Goal: Find specific page/section: Find specific page/section

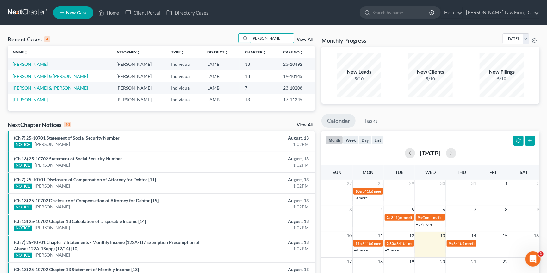
drag, startPoint x: 271, startPoint y: 42, endPoint x: 222, endPoint y: 37, distance: 48.7
click at [228, 37] on div "Recent Cases 4 Angela View All" at bounding box center [161, 39] width 307 height 12
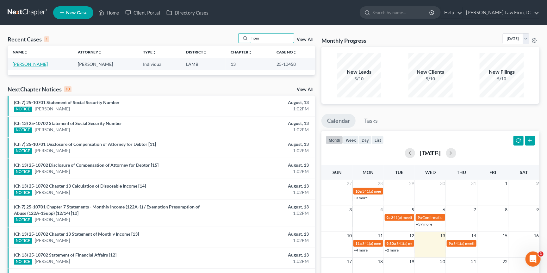
type input "honi"
drag, startPoint x: 33, startPoint y: 65, endPoint x: 35, endPoint y: 71, distance: 6.6
click at [33, 65] on link "[PERSON_NAME]" at bounding box center [30, 63] width 35 height 5
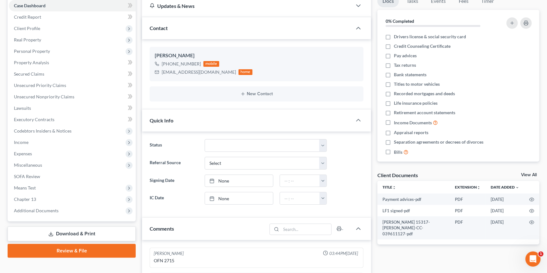
scroll to position [113, 0]
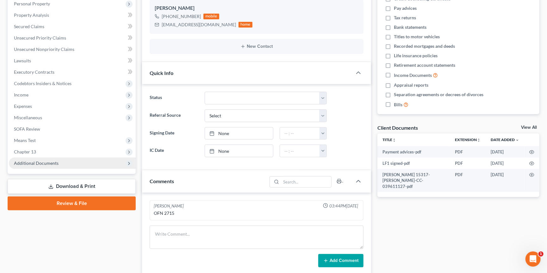
click at [45, 160] on span "Additional Documents" at bounding box center [36, 162] width 45 height 5
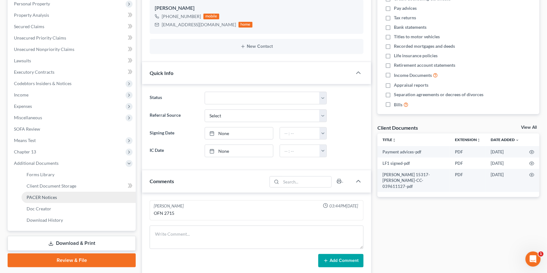
click at [46, 195] on span "PACER Notices" at bounding box center [42, 197] width 30 height 5
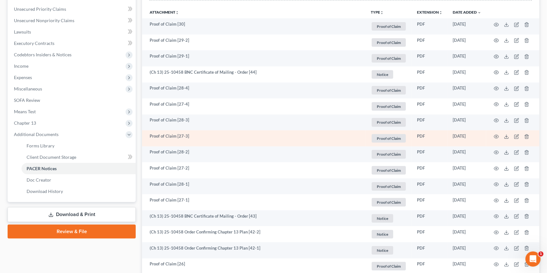
scroll to position [142, 0]
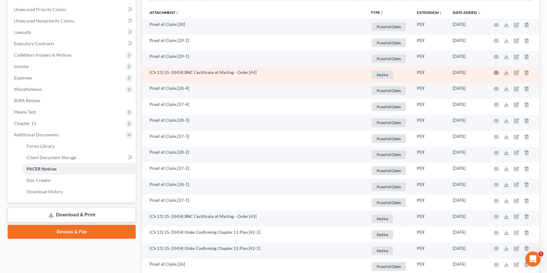
click at [496, 72] on icon "button" at bounding box center [496, 72] width 5 height 5
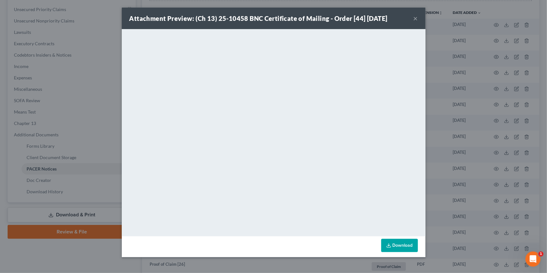
click at [415, 18] on button "×" at bounding box center [415, 19] width 4 height 8
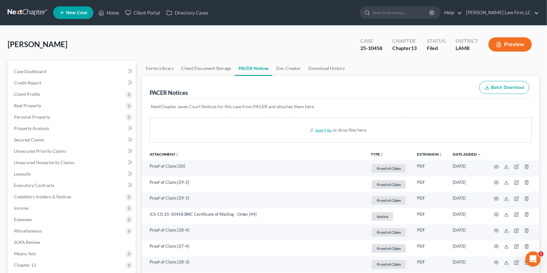
scroll to position [0, 0]
click at [22, 11] on link at bounding box center [28, 12] width 40 height 11
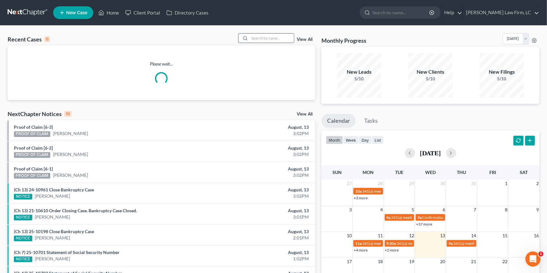
click at [256, 35] on input "search" at bounding box center [272, 38] width 44 height 9
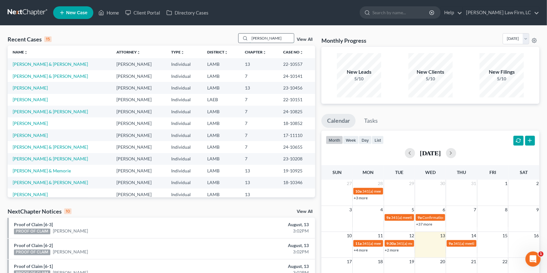
type input "[PERSON_NAME]"
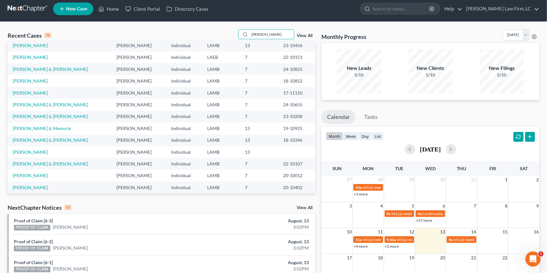
scroll to position [38, 0]
drag, startPoint x: 267, startPoint y: 32, endPoint x: 227, endPoint y: 32, distance: 39.5
click at [227, 32] on div "Recent Cases 15 [PERSON_NAME] View All" at bounding box center [161, 35] width 307 height 12
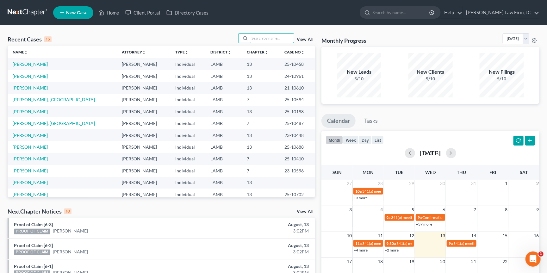
scroll to position [0, 0]
click at [19, 10] on link at bounding box center [28, 12] width 40 height 11
